Goal: Obtain resource: Download file/media

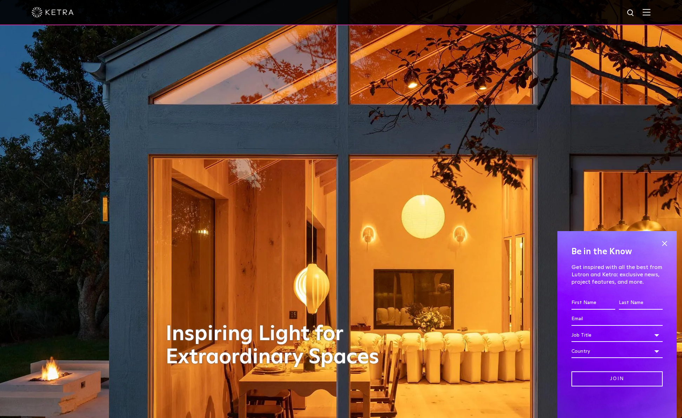
click at [650, 9] on img at bounding box center [646, 12] width 8 height 7
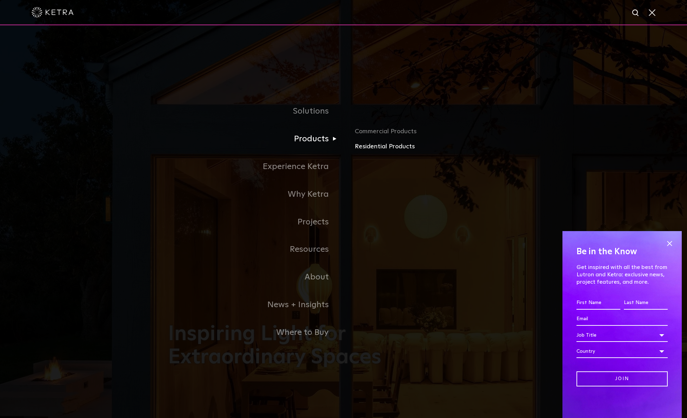
click at [381, 144] on link "Residential Products" at bounding box center [437, 147] width 164 height 10
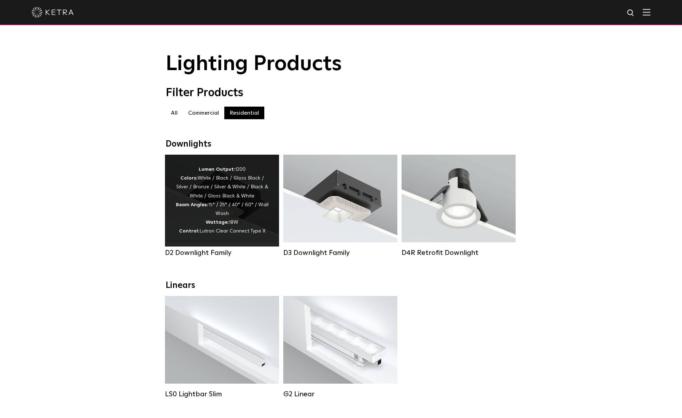
drag, startPoint x: 220, startPoint y: 199, endPoint x: 224, endPoint y: 199, distance: 3.9
click at [220, 199] on div "Lumen Output: 1200 Colors: White / Black / Gloss Black / Silver / Bronze / Silv…" at bounding box center [221, 200] width 93 height 71
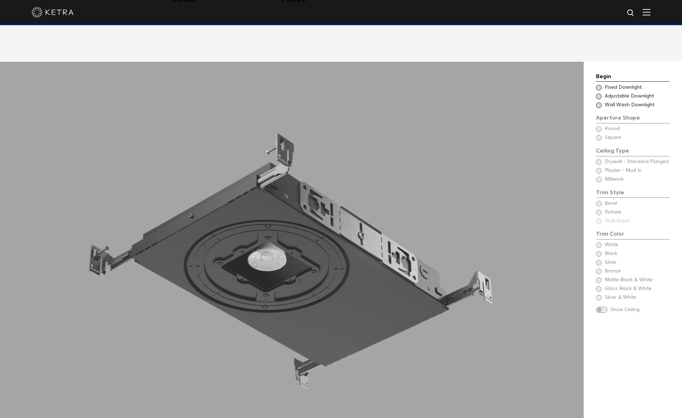
scroll to position [649, 0]
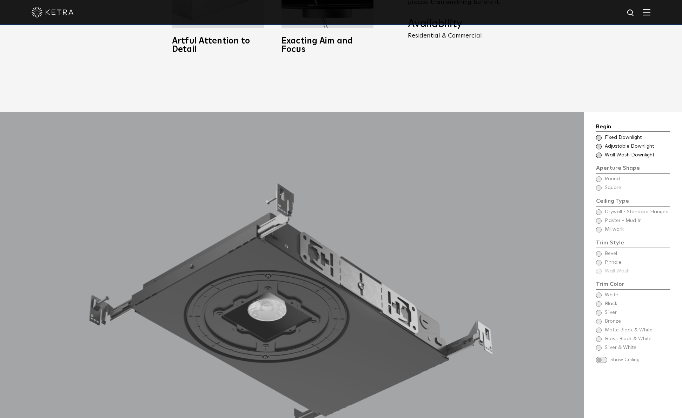
click at [599, 144] on span at bounding box center [599, 147] width 6 height 6
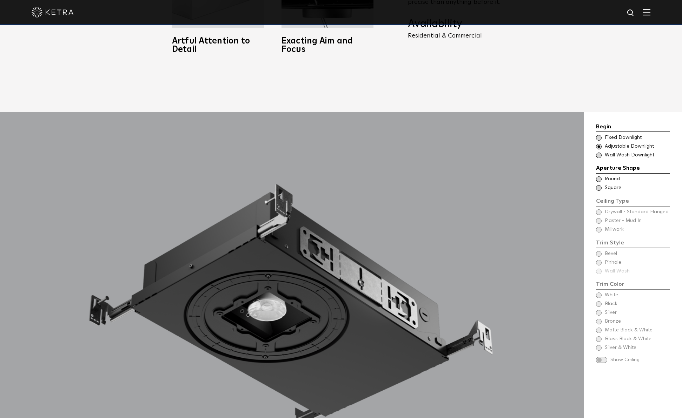
click at [600, 176] on span at bounding box center [599, 179] width 6 height 6
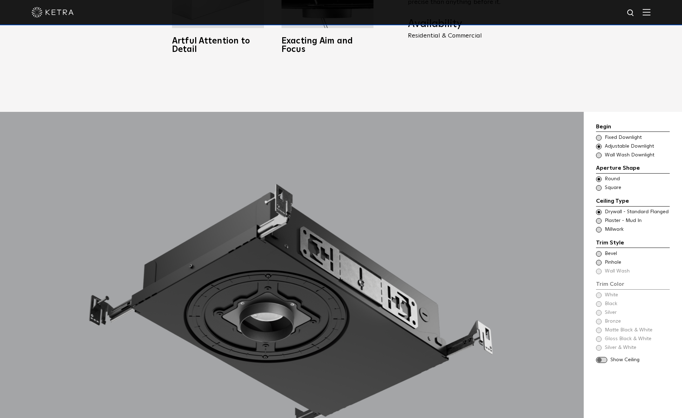
click at [600, 218] on span at bounding box center [599, 221] width 6 height 6
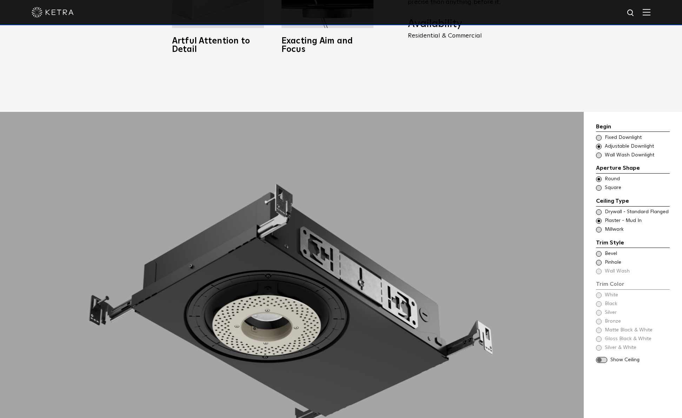
click at [599, 251] on span at bounding box center [599, 254] width 6 height 6
click at [598, 293] on span at bounding box center [599, 296] width 6 height 6
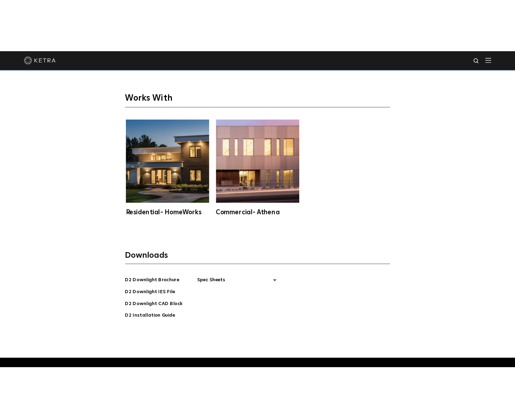
scroll to position [2254, 0]
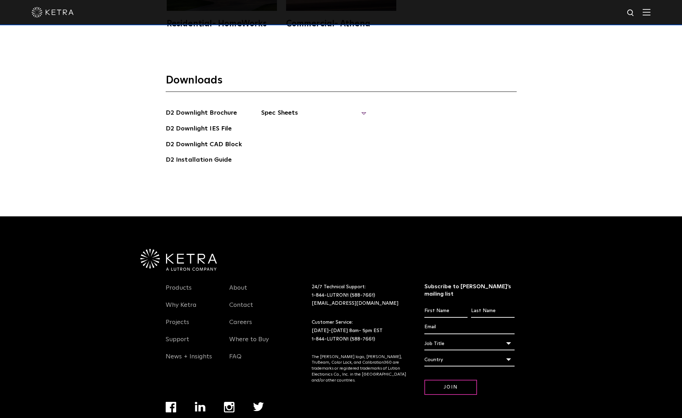
click at [291, 108] on span "Spec Sheets" at bounding box center [313, 115] width 105 height 15
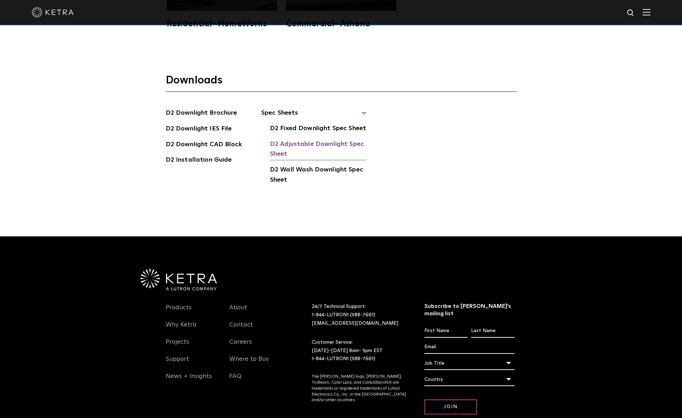
click at [315, 139] on link "D2 Adjustable Downlight Spec Sheet" at bounding box center [318, 149] width 96 height 21
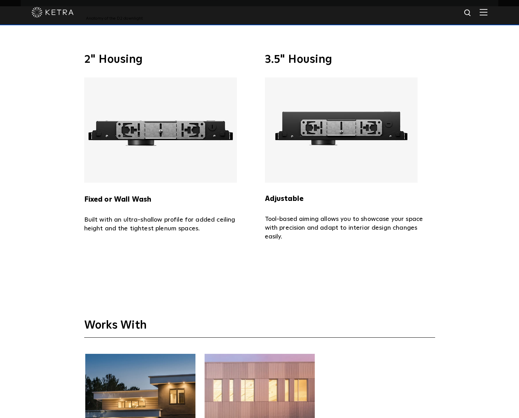
scroll to position [1719, 0]
